Goal: Task Accomplishment & Management: Manage account settings

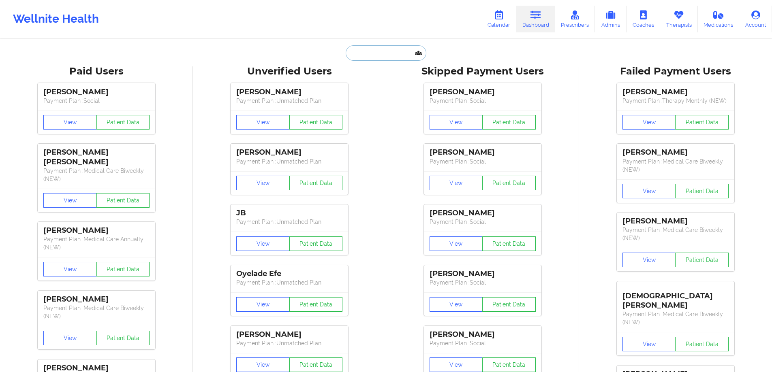
click at [385, 55] on input "text" at bounding box center [386, 52] width 80 height 15
paste input "[EMAIL_ADDRESS][DOMAIN_NAME]"
type input "[EMAIL_ADDRESS][DOMAIN_NAME]"
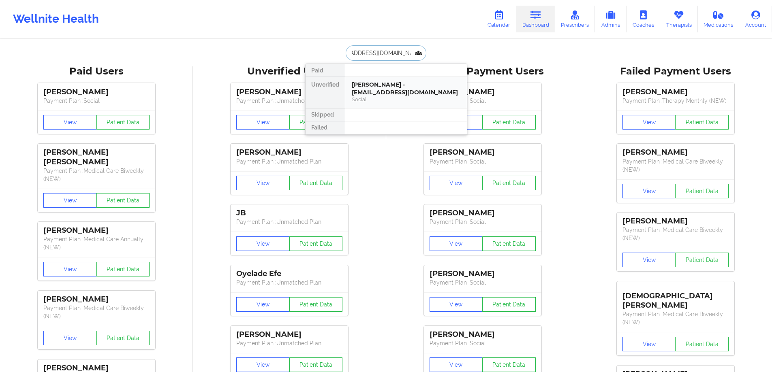
click at [392, 92] on div "[PERSON_NAME] - [EMAIL_ADDRESS][DOMAIN_NAME]" at bounding box center [406, 88] width 109 height 15
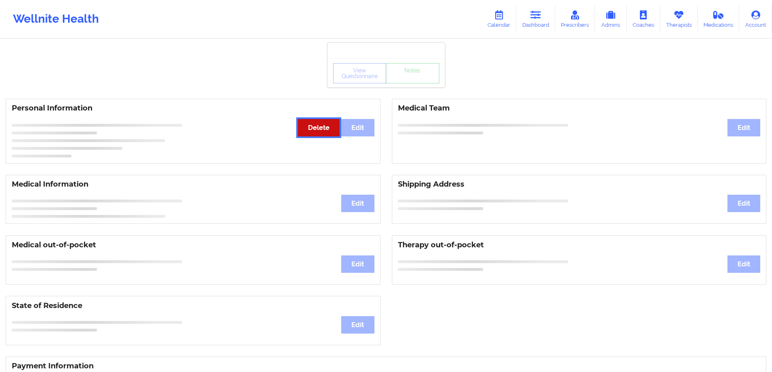
click at [323, 133] on button "Delete" at bounding box center [319, 127] width 42 height 17
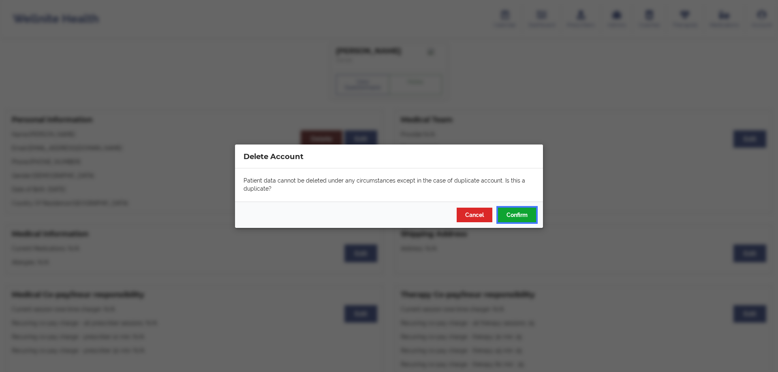
click at [524, 216] on button "Confirm" at bounding box center [517, 214] width 38 height 15
